Goal: Find specific page/section: Find specific page/section

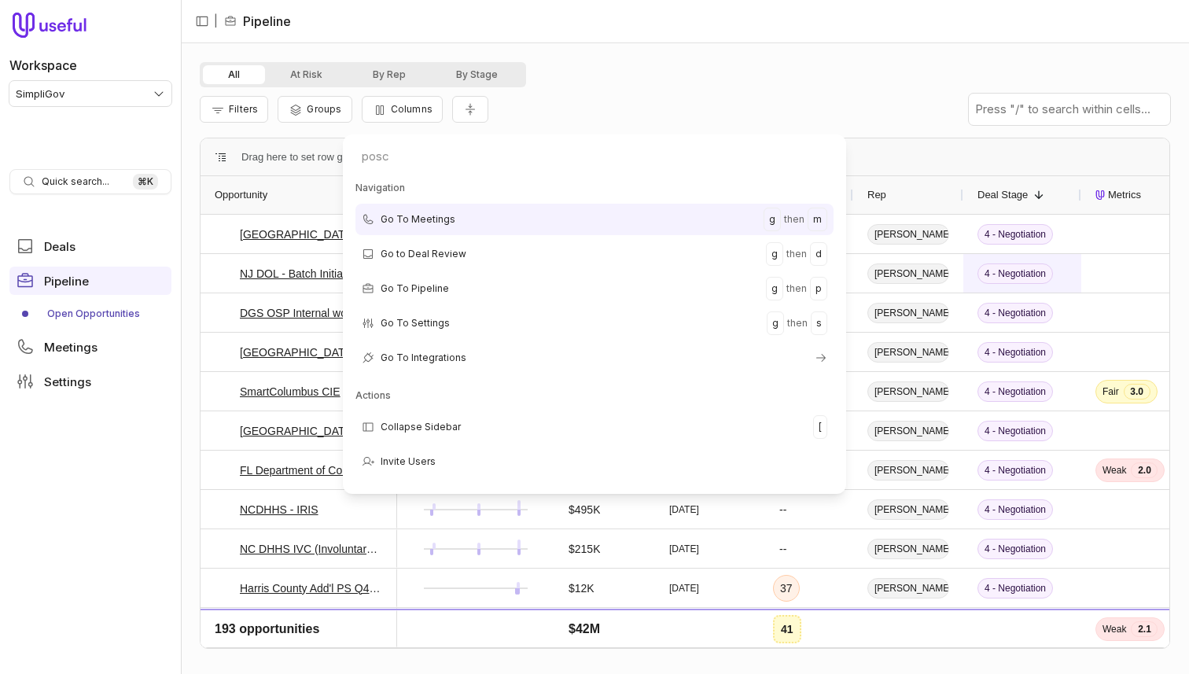
type input "posco"
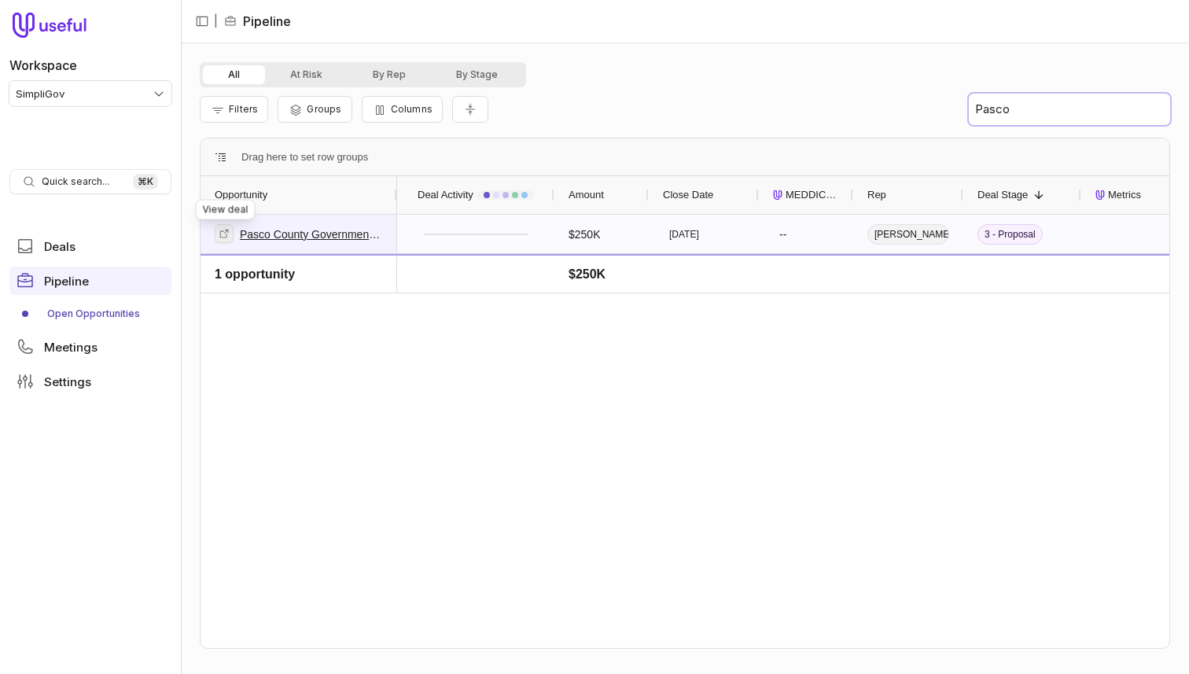
type input "Pasco"
click at [226, 235] on icon at bounding box center [224, 233] width 11 height 11
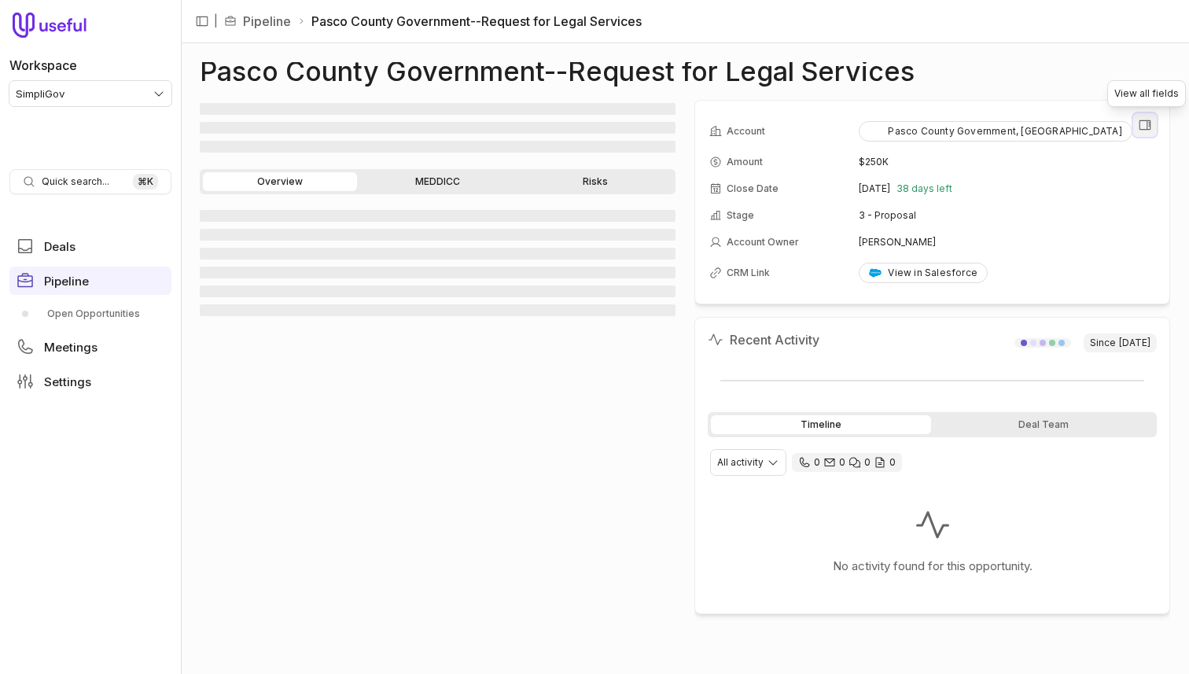
click at [1141, 129] on icon "View all fields" at bounding box center [1146, 124] width 12 height 9
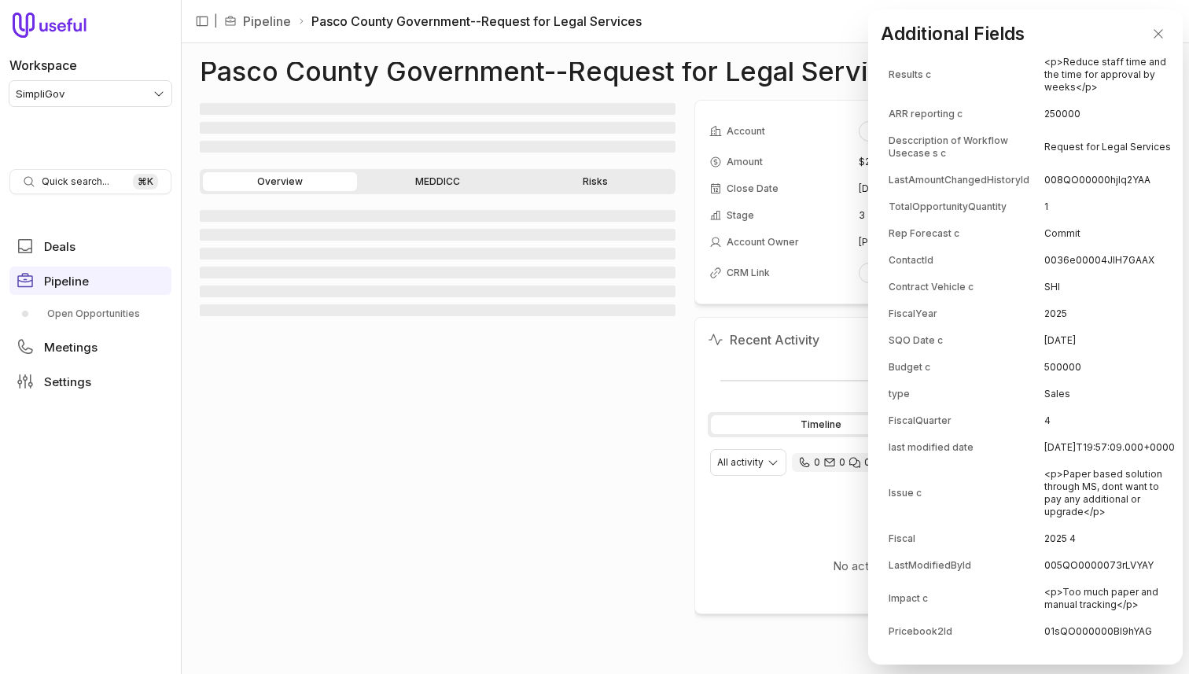
scroll to position [1094, 0]
click at [1158, 33] on icon "Close" at bounding box center [1158, 33] width 9 height 9
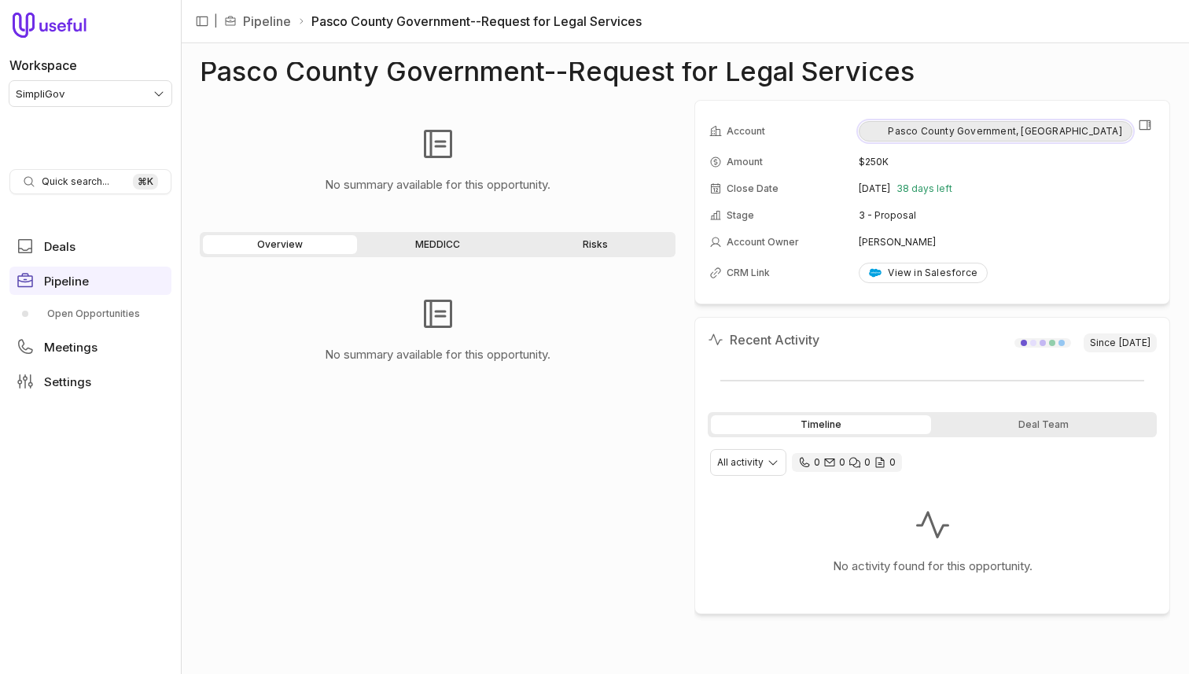
click at [952, 134] on div "Pasco County Government, [GEOGRAPHIC_DATA]" at bounding box center [995, 131] width 252 height 13
click at [1151, 125] on icon "View all fields" at bounding box center [1146, 124] width 12 height 9
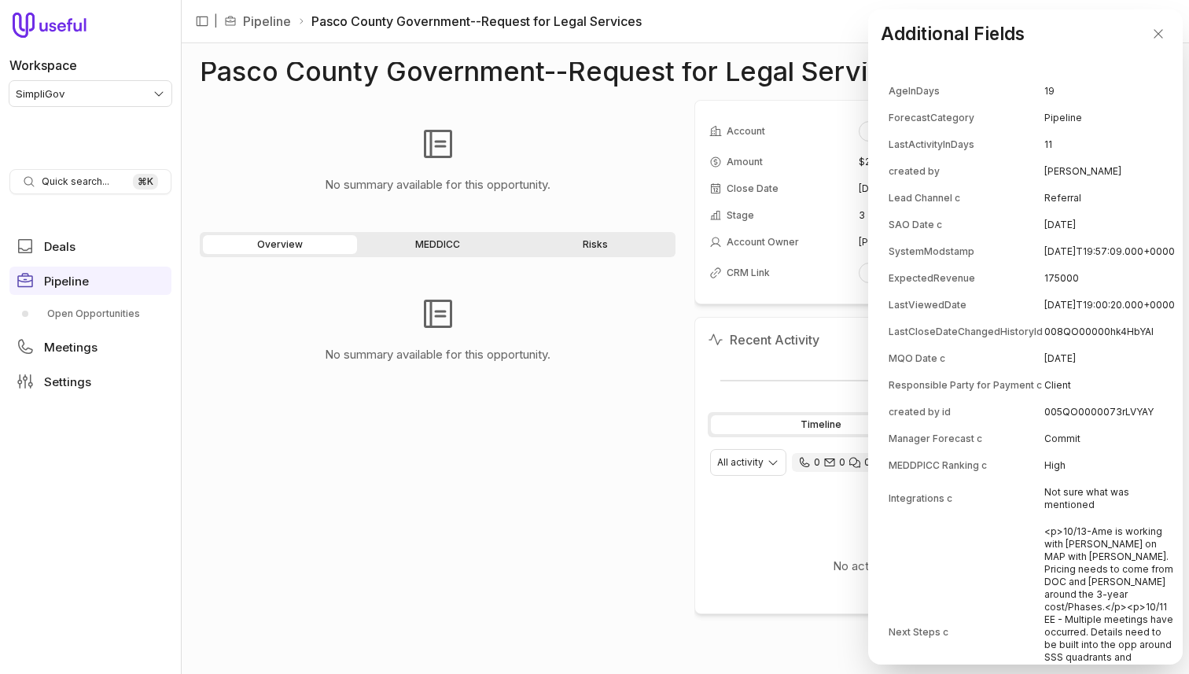
scroll to position [437, 0]
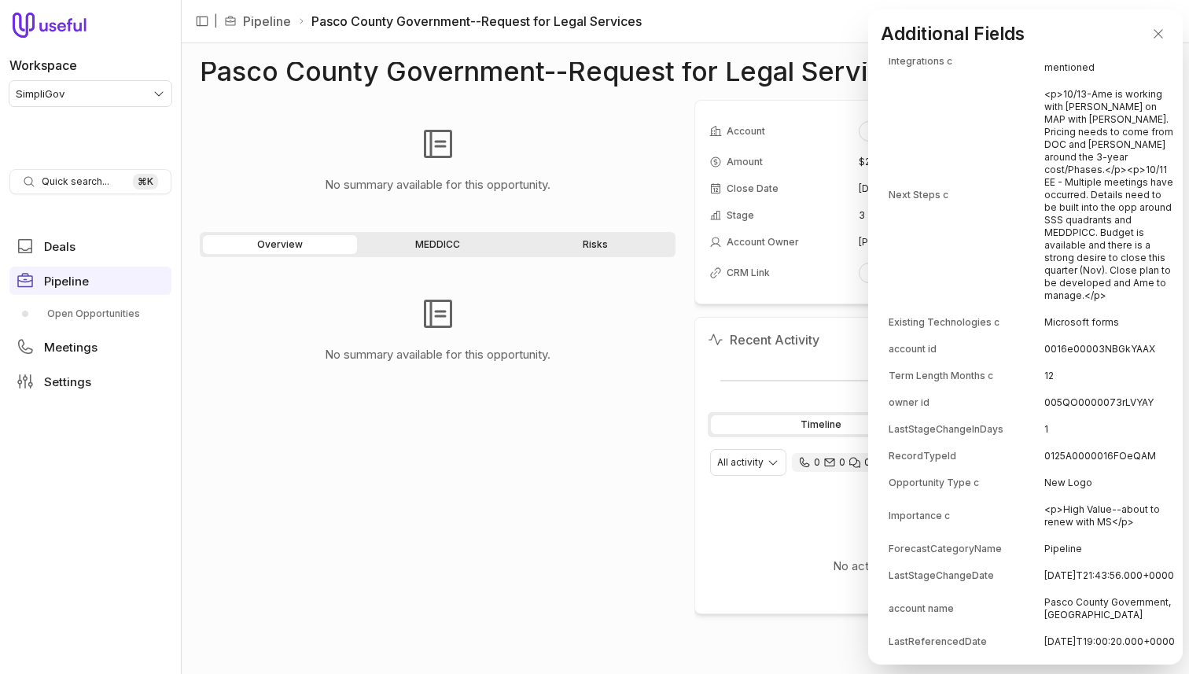
click at [1109, 362] on td "0016e00003NBGkYAAX" at bounding box center [1109, 349] width 131 height 25
copy td "0016e00003NBGkYAAX"
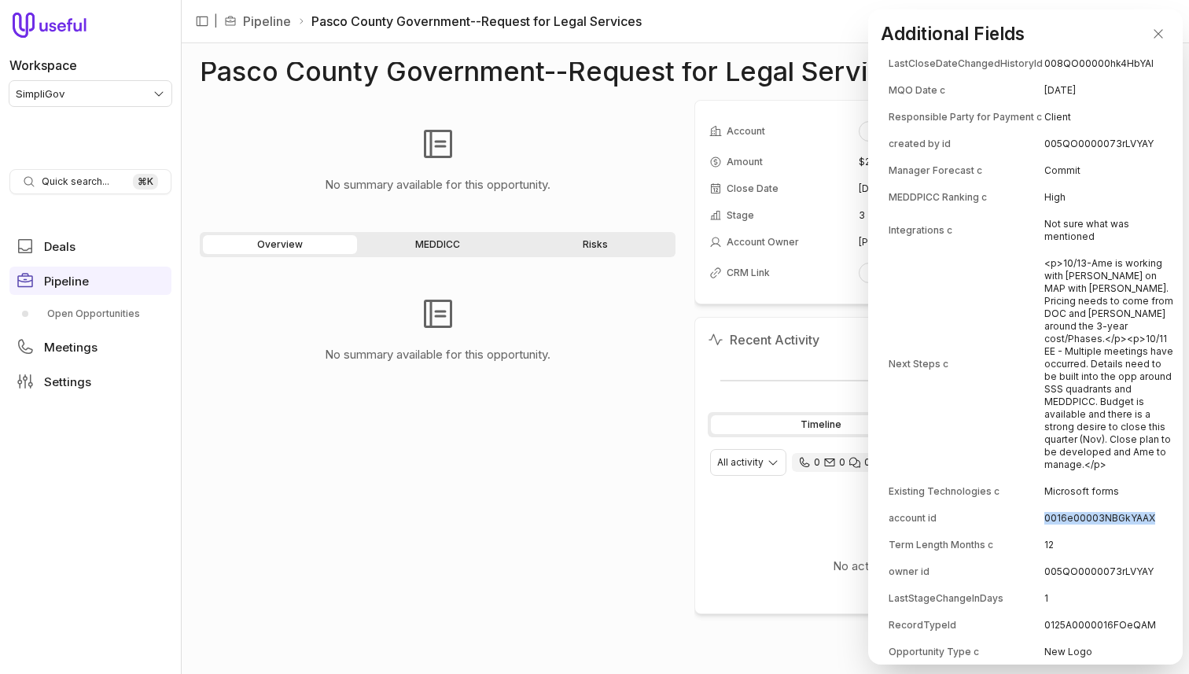
scroll to position [256, 0]
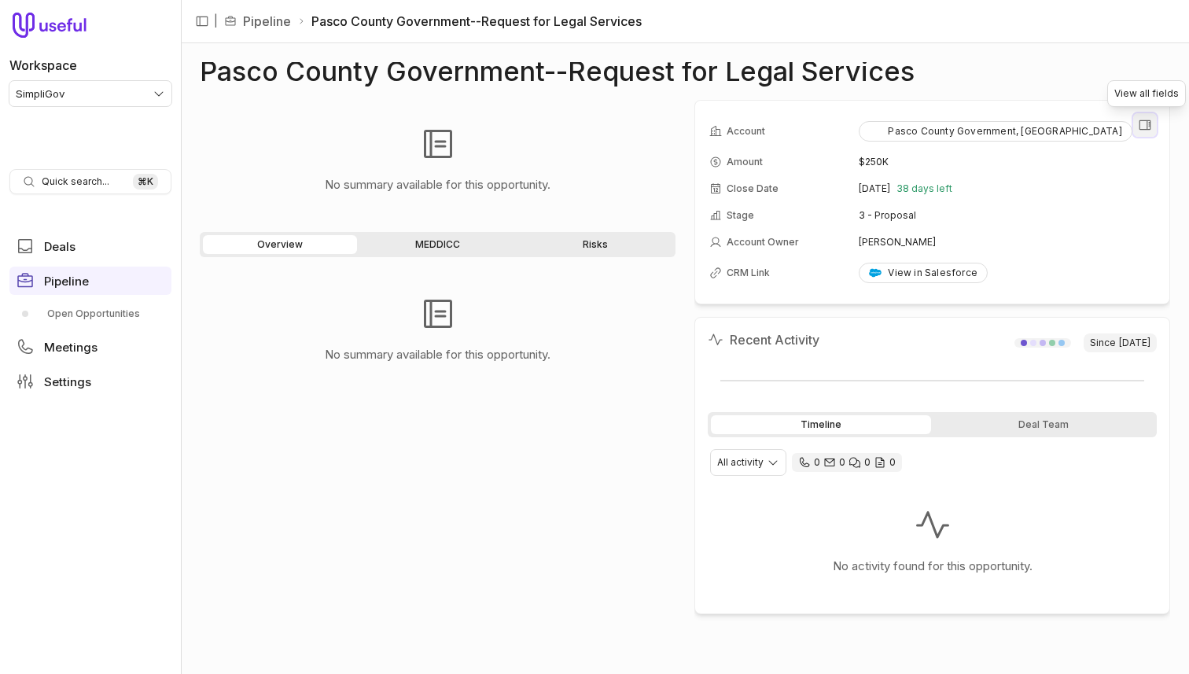
click at [1150, 125] on icon "View all fields" at bounding box center [1145, 125] width 14 height 14
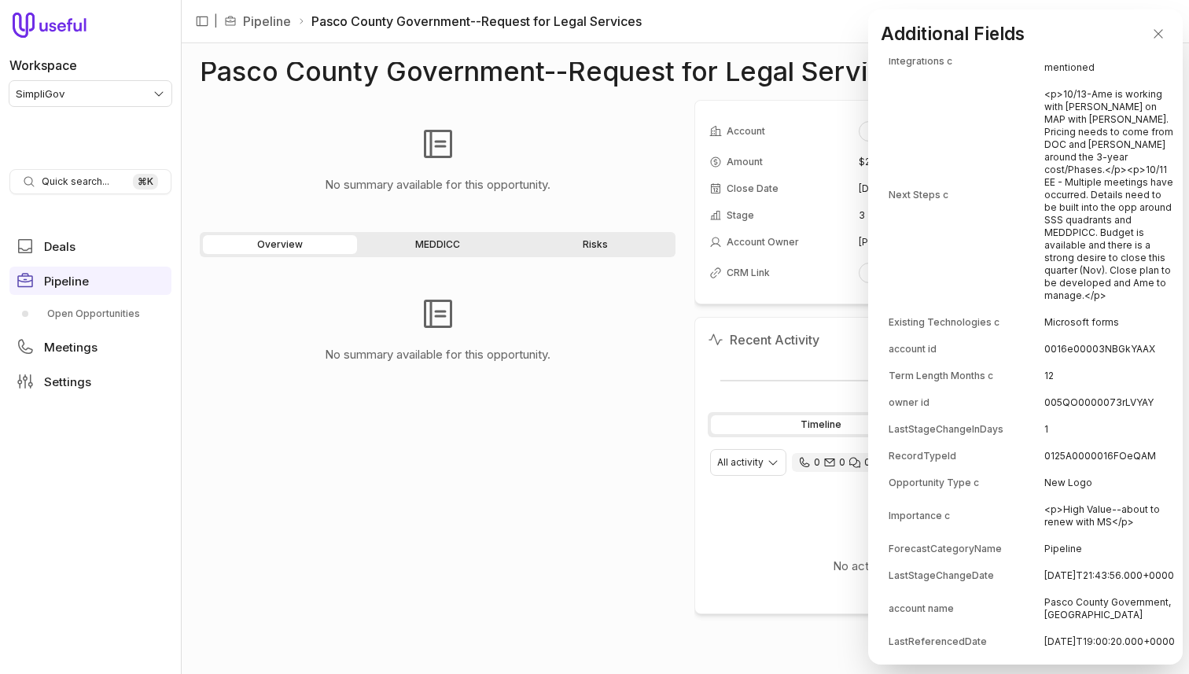
scroll to position [459, 0]
